Goal: Transaction & Acquisition: Purchase product/service

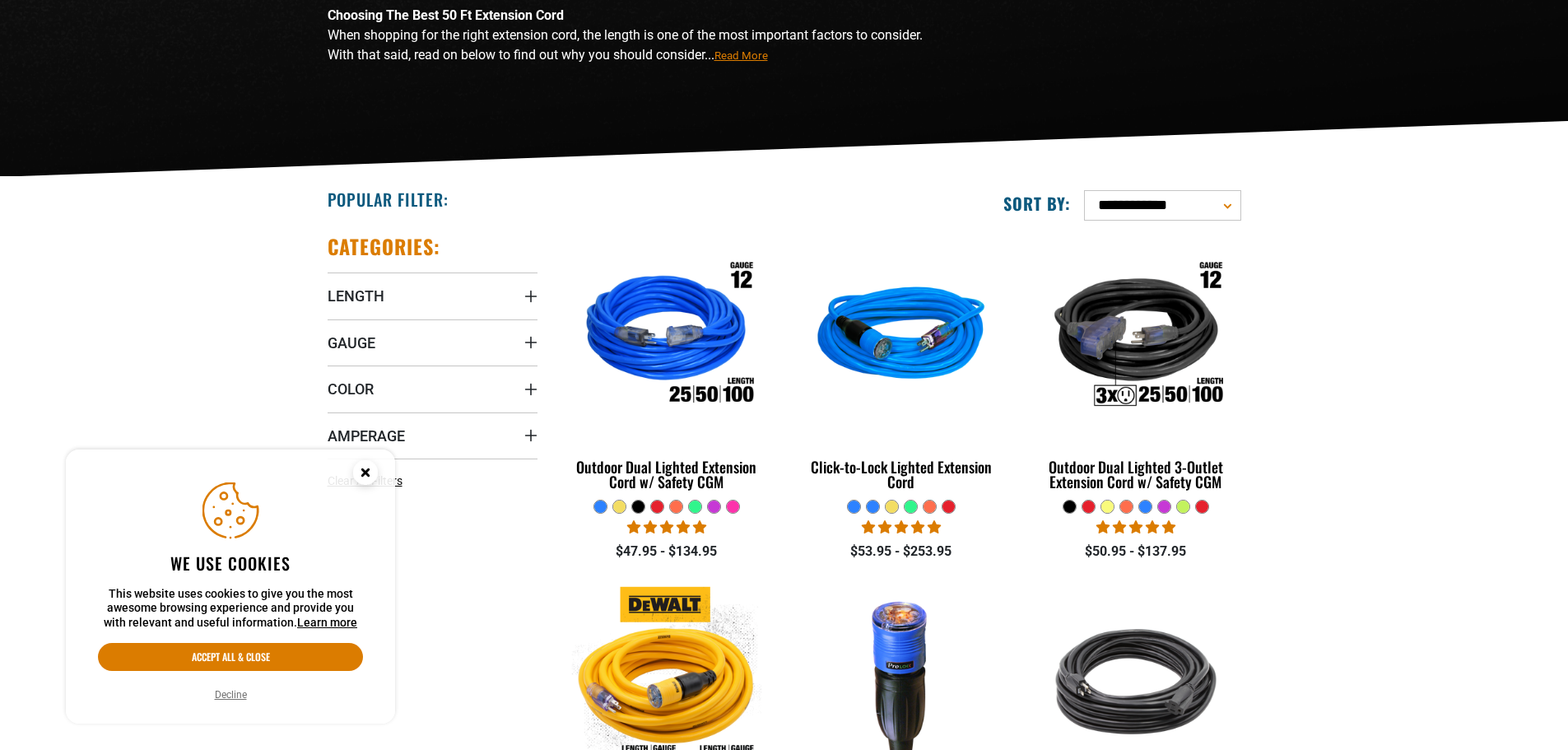
scroll to position [274, 0]
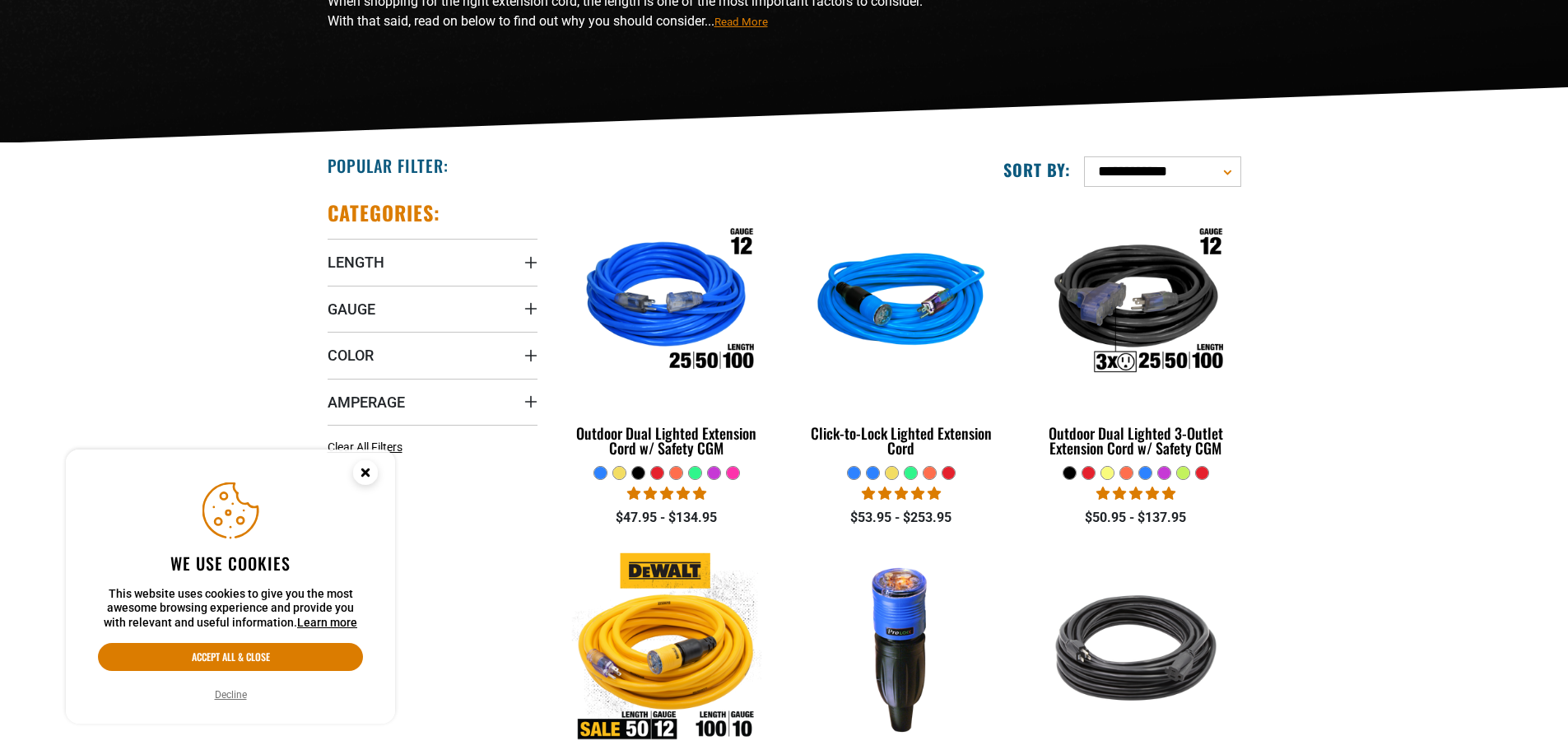
click at [370, 468] on circle "Cookie Consent" at bounding box center [366, 472] width 25 height 25
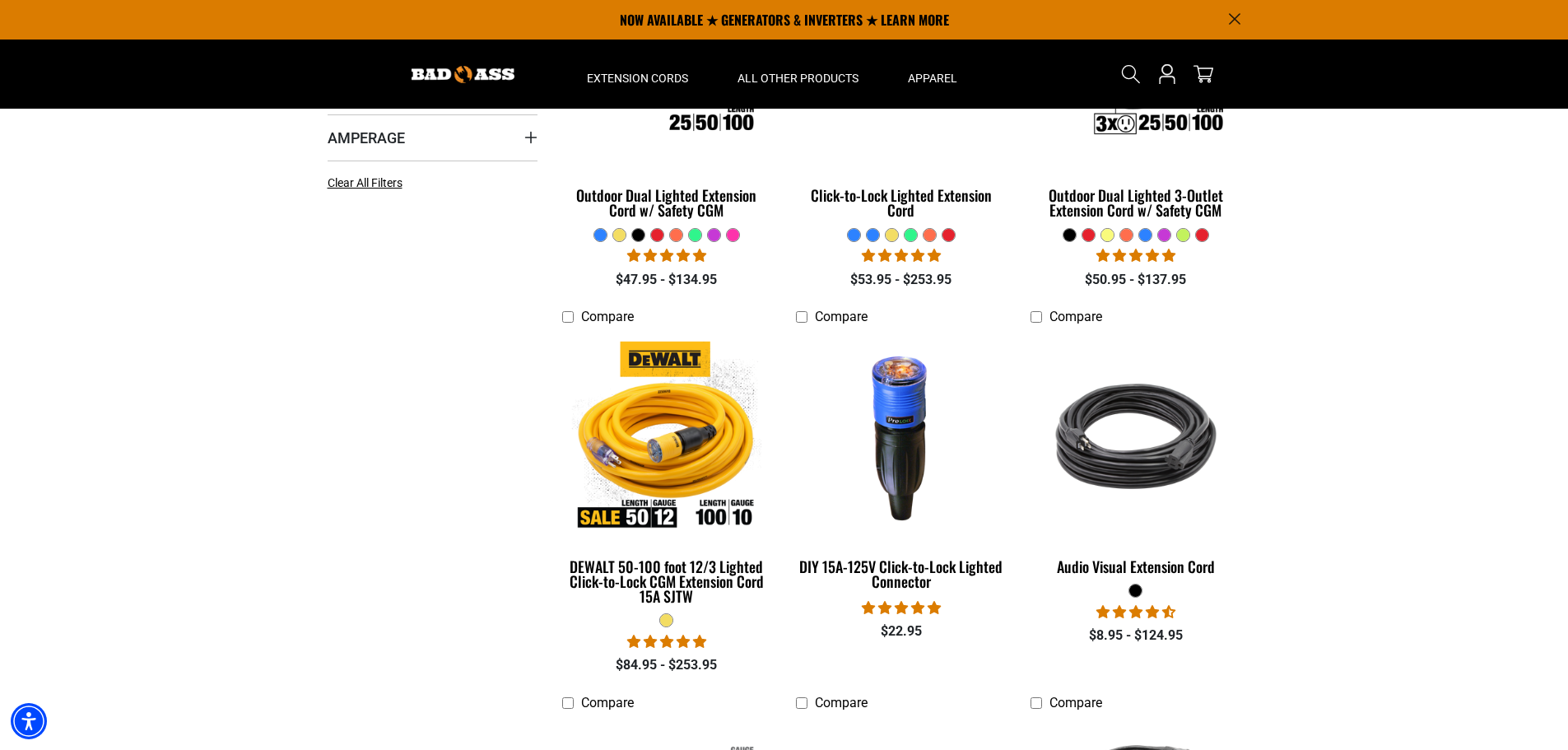
scroll to position [264, 0]
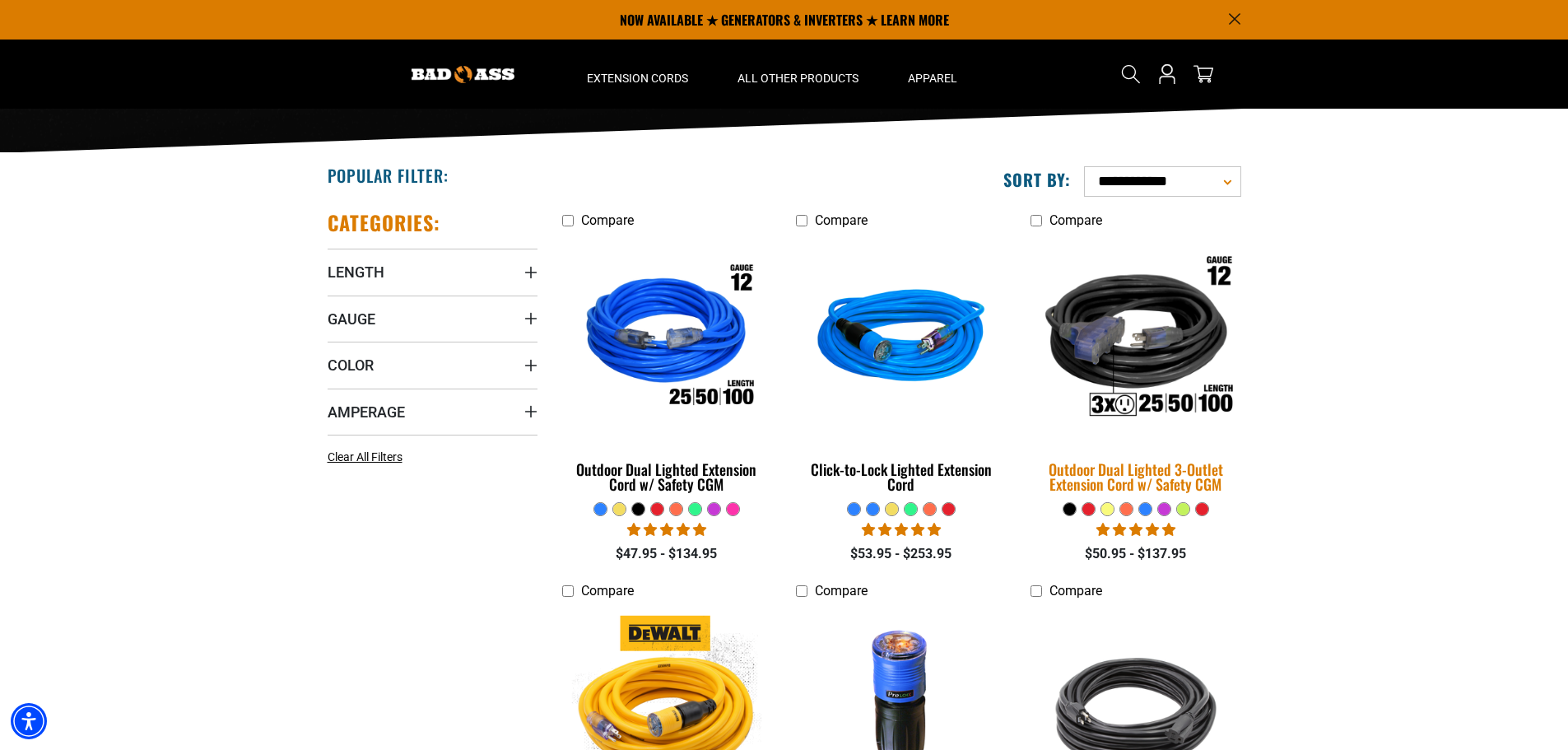
click at [1143, 480] on div "Outdoor Dual Lighted 3-Outlet Extension Cord w/ Safety CGM" at bounding box center [1135, 476] width 210 height 30
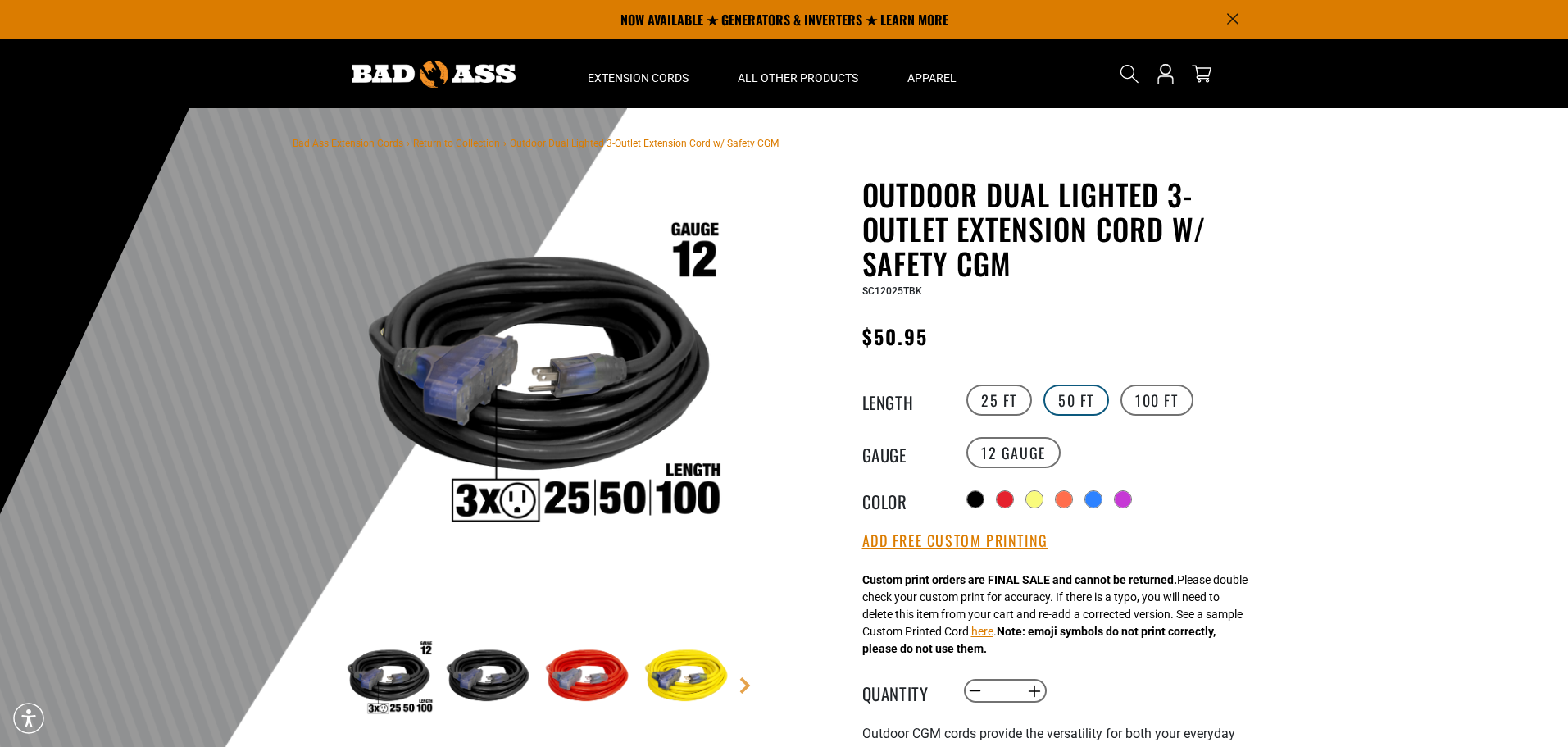
click at [1066, 390] on label "50 FT" at bounding box center [1076, 399] width 65 height 32
